Goal: Find specific page/section: Find specific page/section

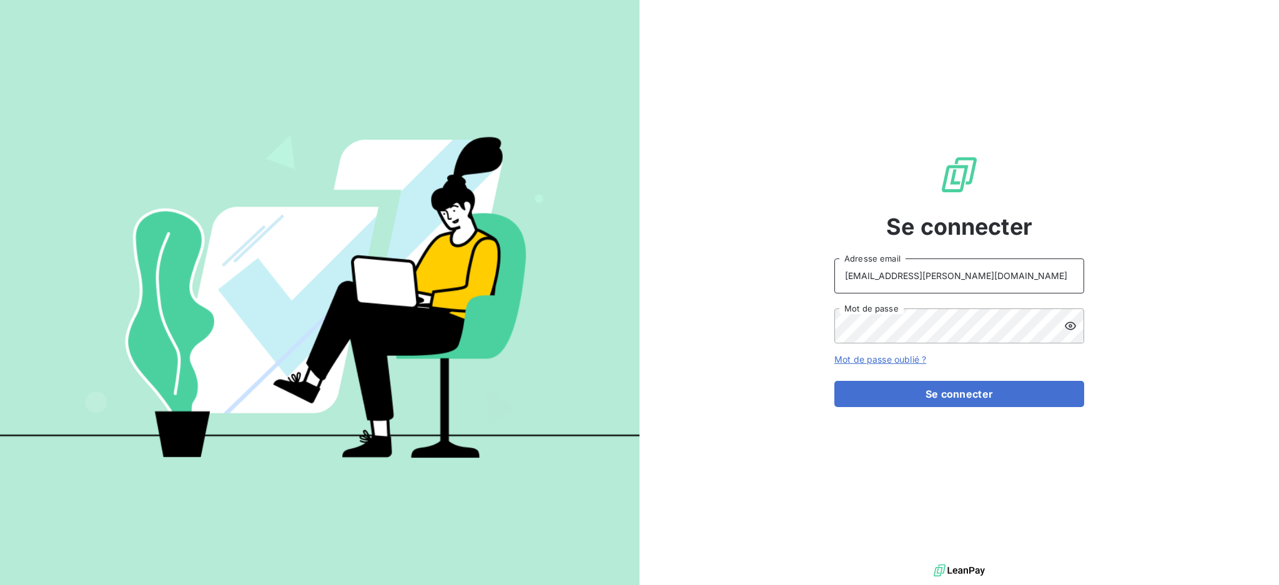
click at [967, 277] on input "[EMAIL_ADDRESS][PERSON_NAME][DOMAIN_NAME]" at bounding box center [959, 275] width 250 height 35
type input "[PERSON_NAME][EMAIL_ADDRESS][PERSON_NAME][DOMAIN_NAME]"
click at [943, 396] on button "Se connecter" at bounding box center [959, 394] width 250 height 26
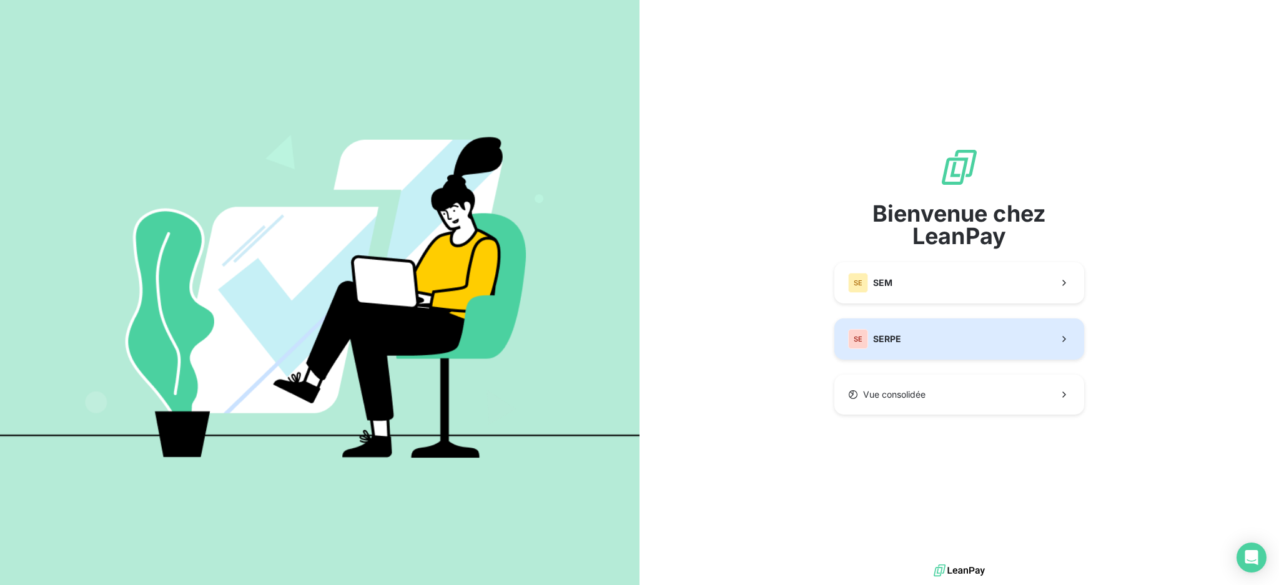
click at [910, 345] on button "SE SERPE" at bounding box center [959, 338] width 250 height 41
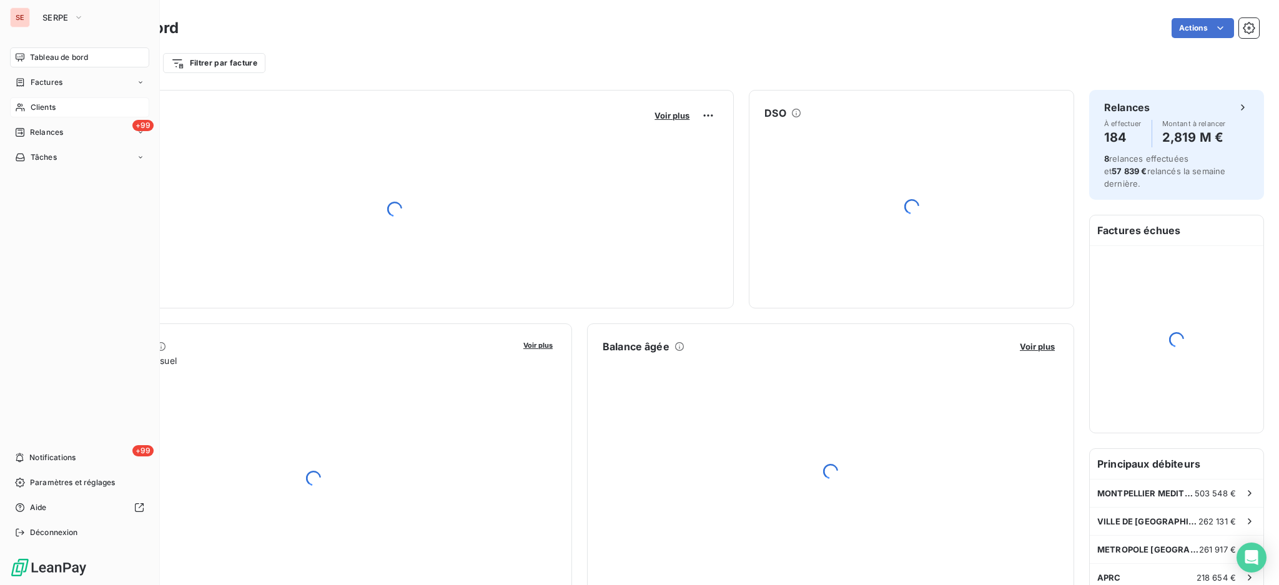
click at [39, 107] on span "Clients" at bounding box center [43, 107] width 25 height 11
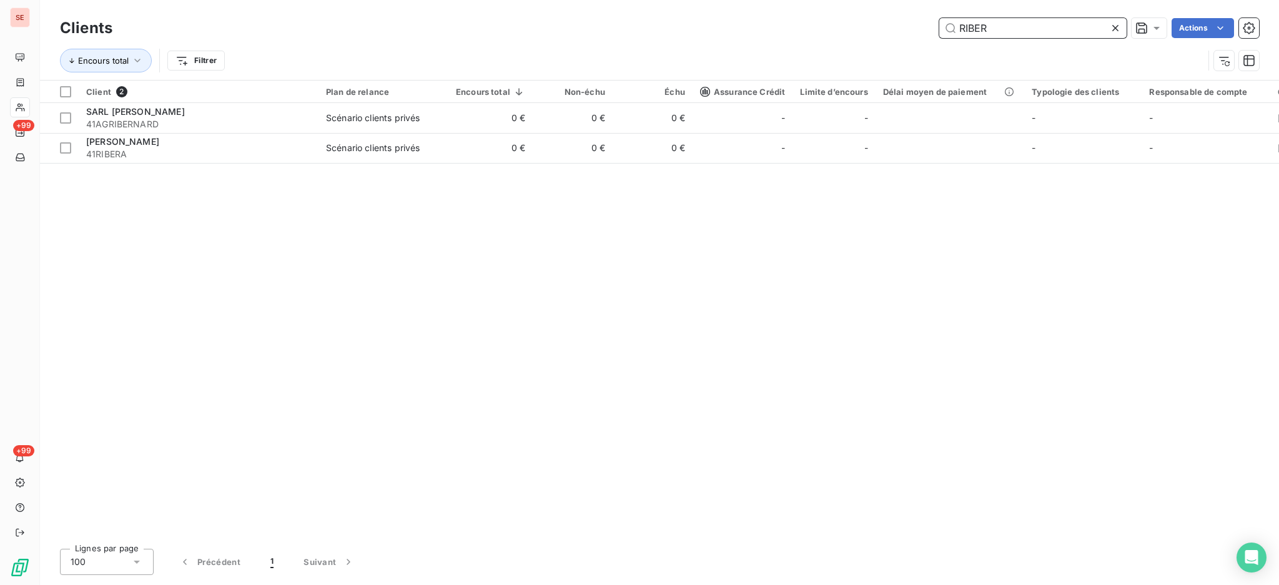
click at [1010, 29] on input "RIBER" at bounding box center [1032, 28] width 187 height 20
paste input "41SPSCHLUMBERG"
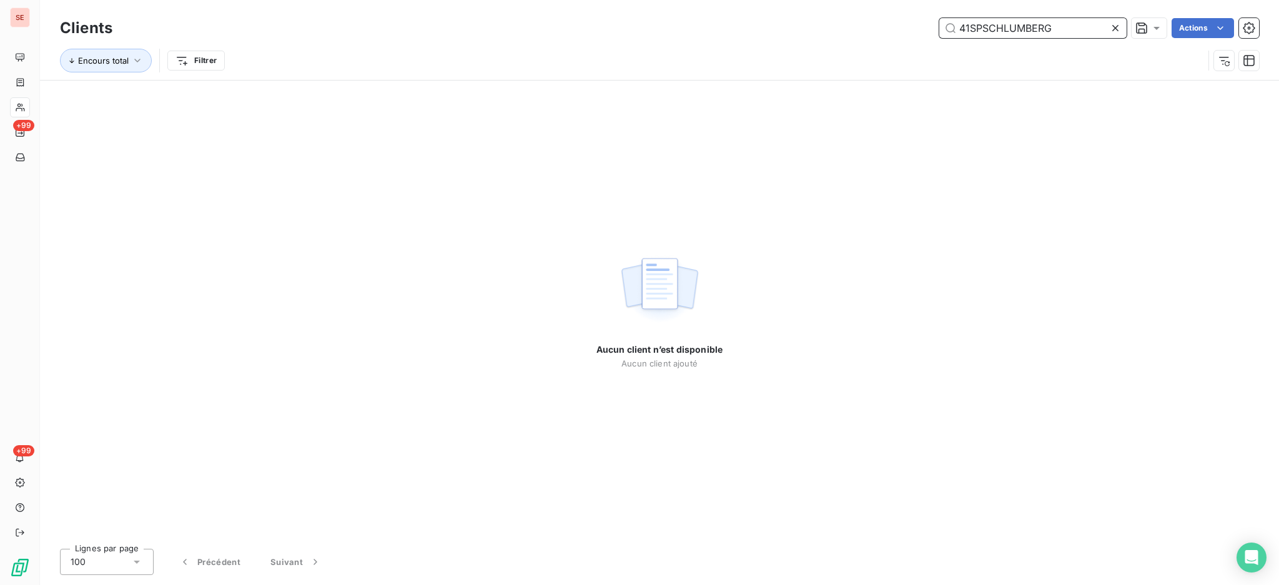
type input "41SPSCHLUMBERG"
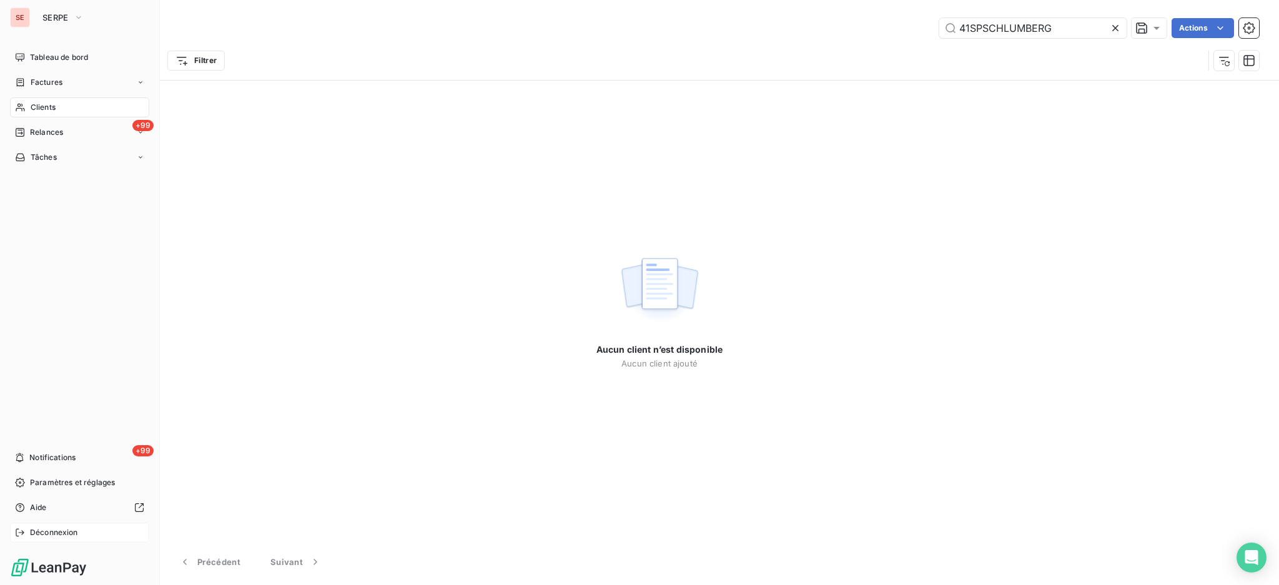
click at [41, 536] on span "Déconnexion" at bounding box center [54, 532] width 48 height 11
